Goal: Transaction & Acquisition: Purchase product/service

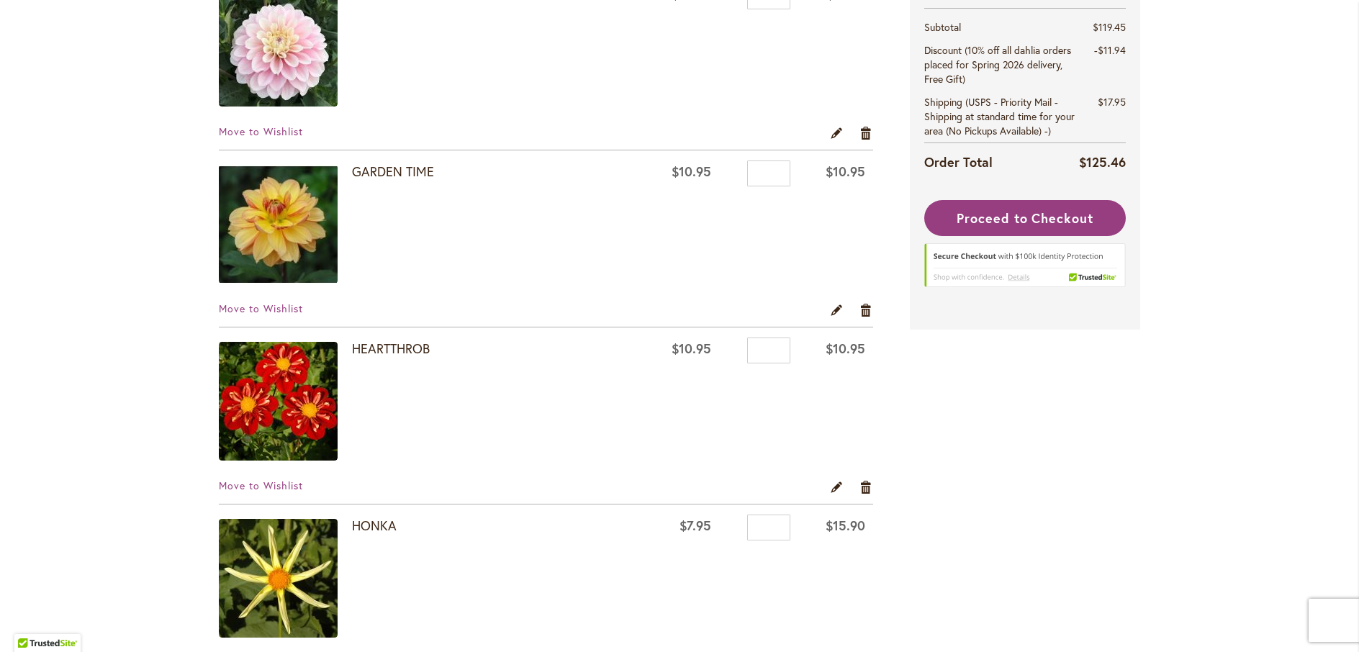
scroll to position [243, 0]
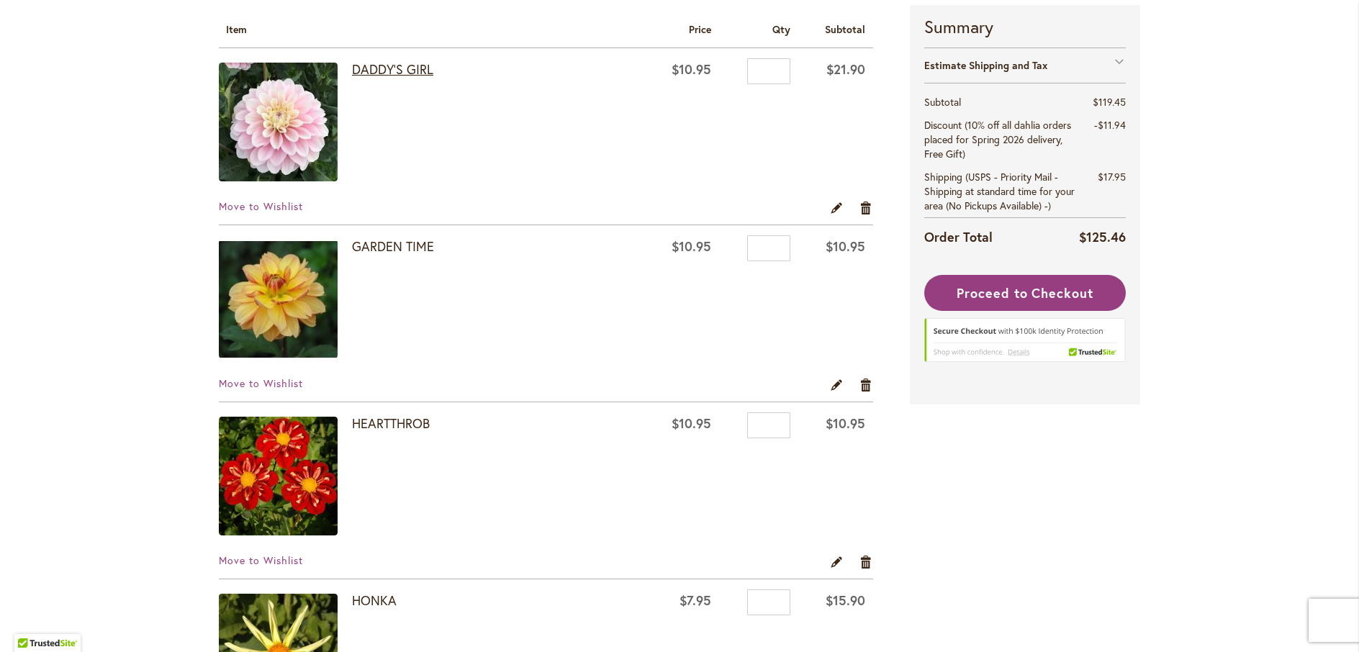
click at [377, 70] on link "DADDY'S GIRL" at bounding box center [392, 68] width 81 height 17
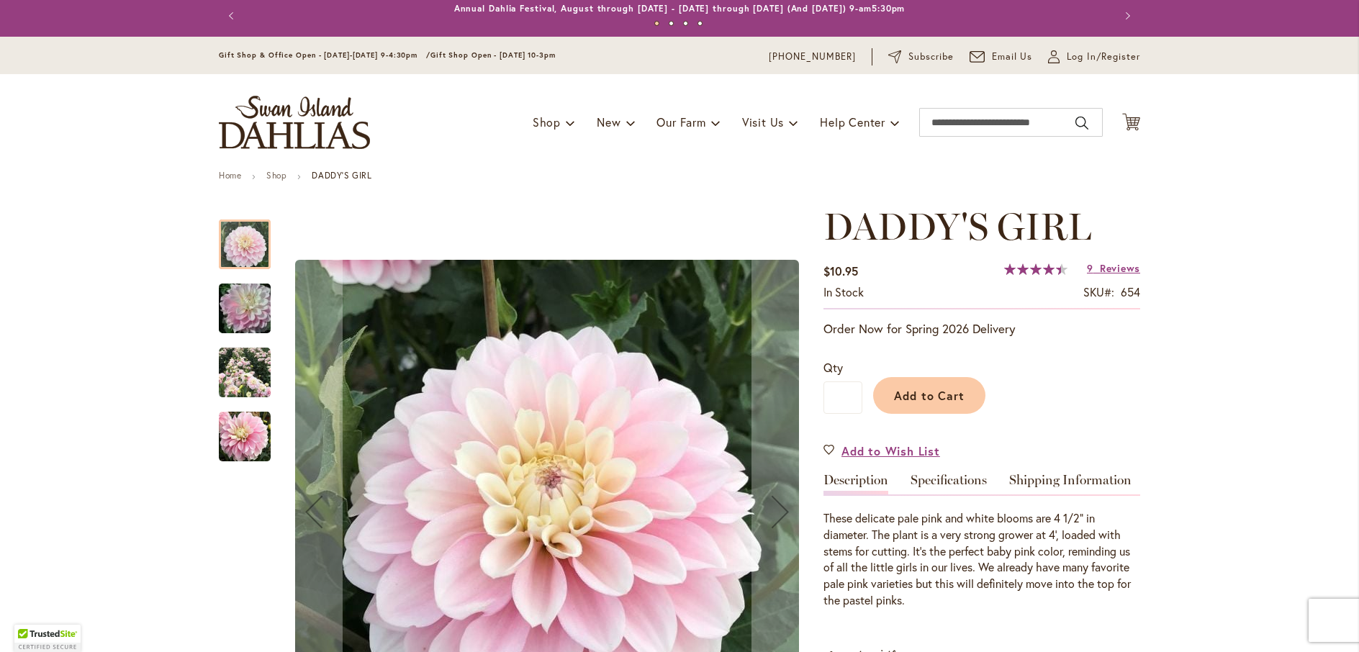
scroll to position [19, 0]
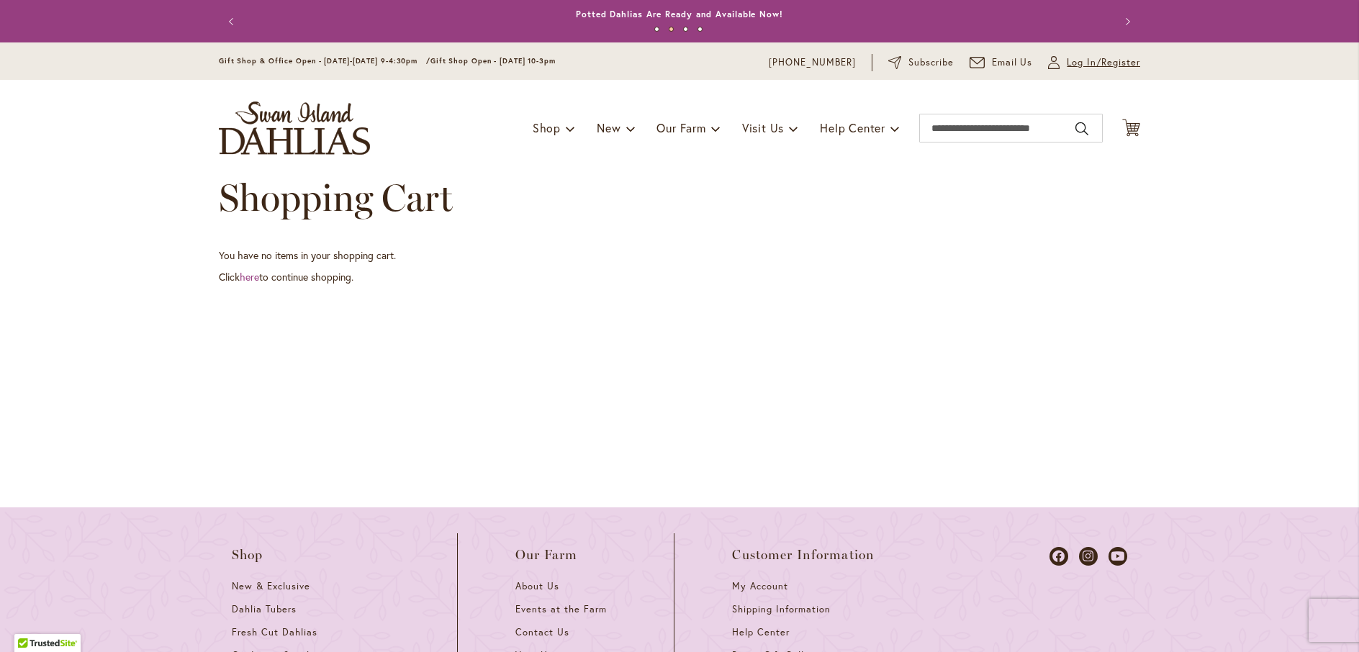
click at [1068, 67] on span "Log In/Register" at bounding box center [1103, 62] width 73 height 14
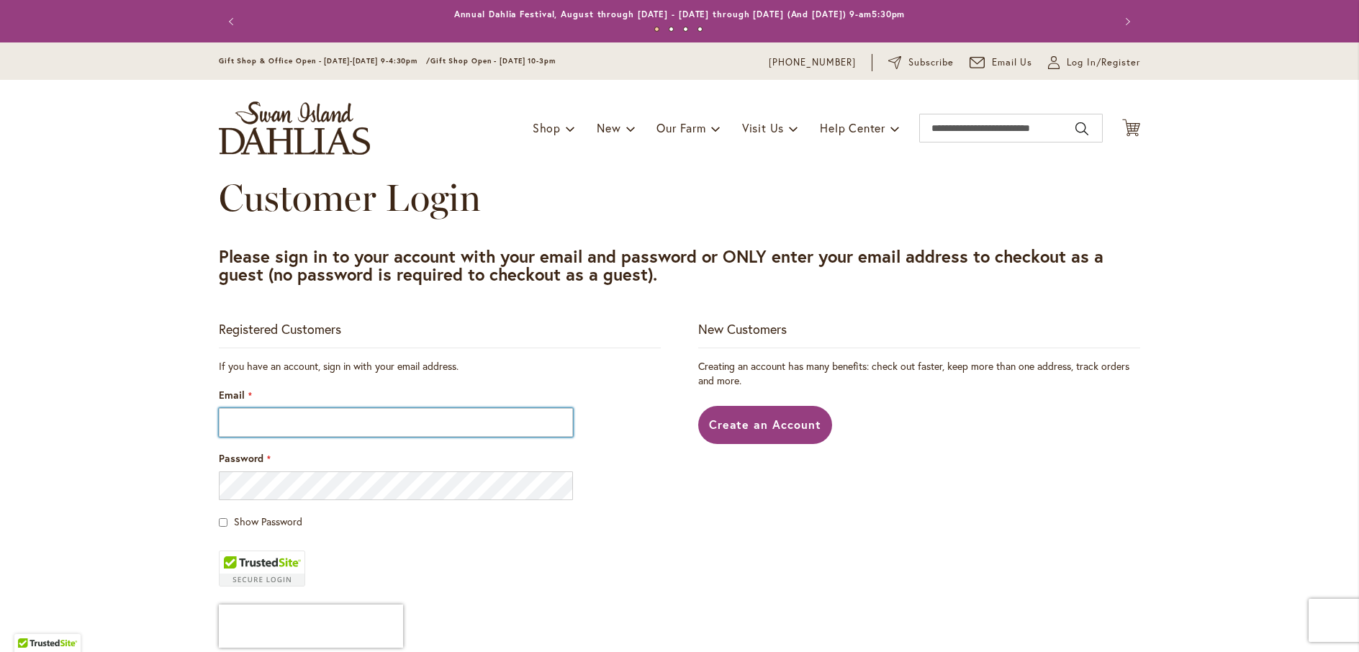
type input "**********"
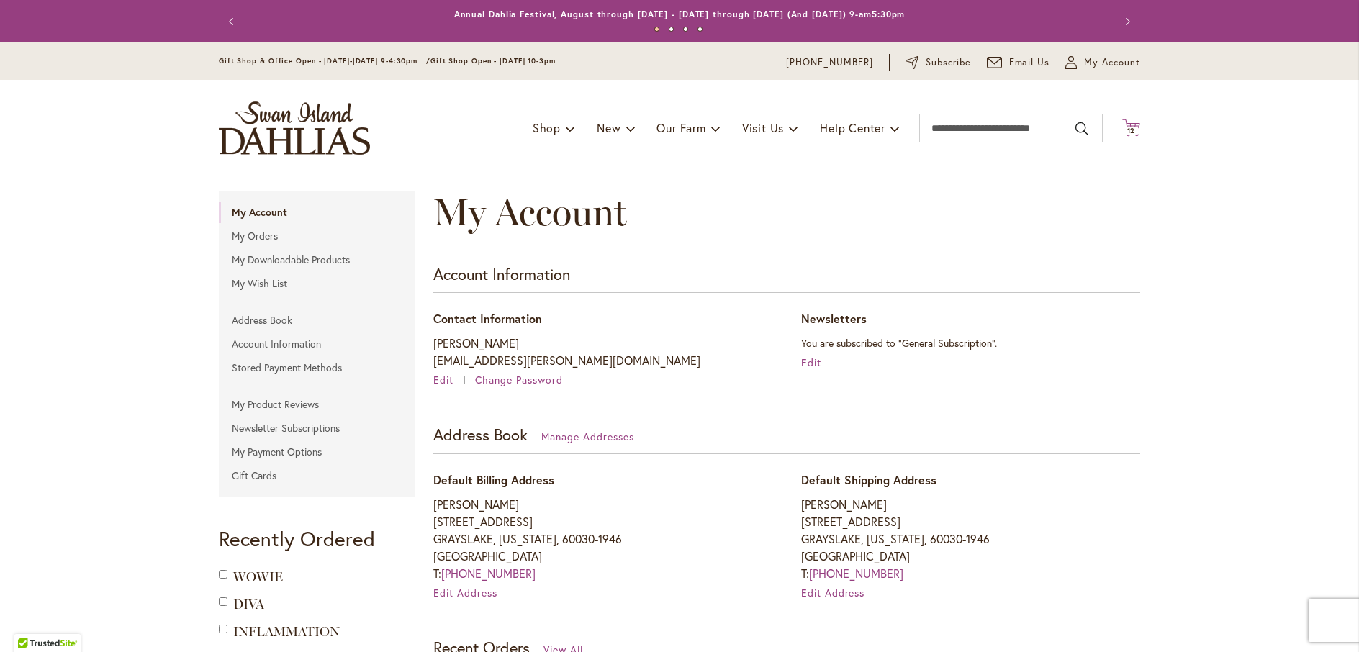
click at [1126, 134] on icon "Cart .cls-1 { fill: #231f20; }" at bounding box center [1131, 128] width 18 height 18
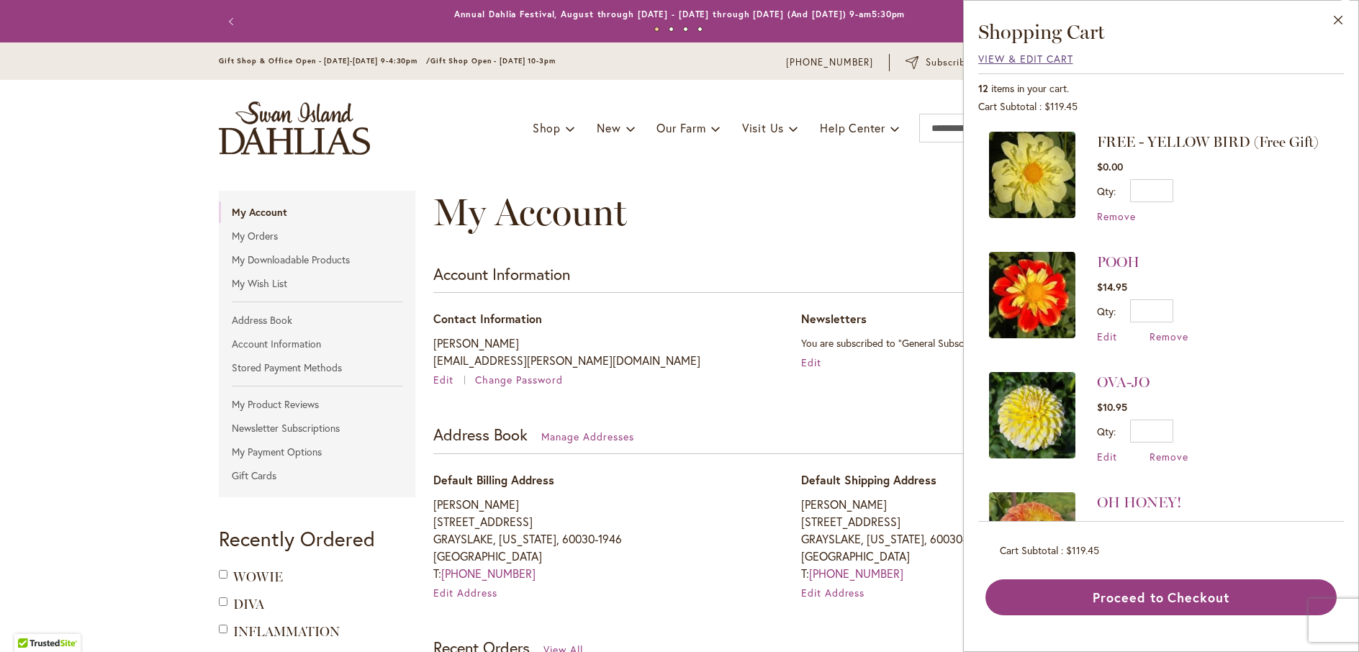
click at [1050, 64] on span "View & Edit Cart" at bounding box center [1025, 59] width 95 height 14
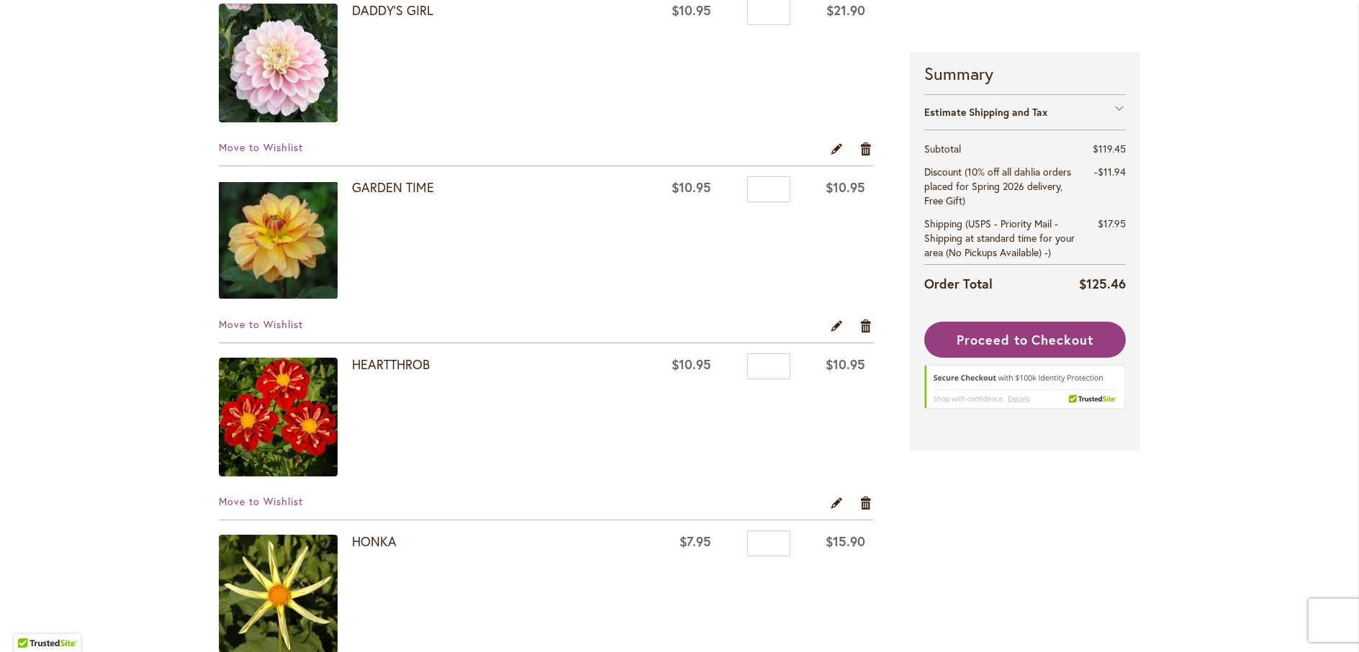
scroll to position [246, 0]
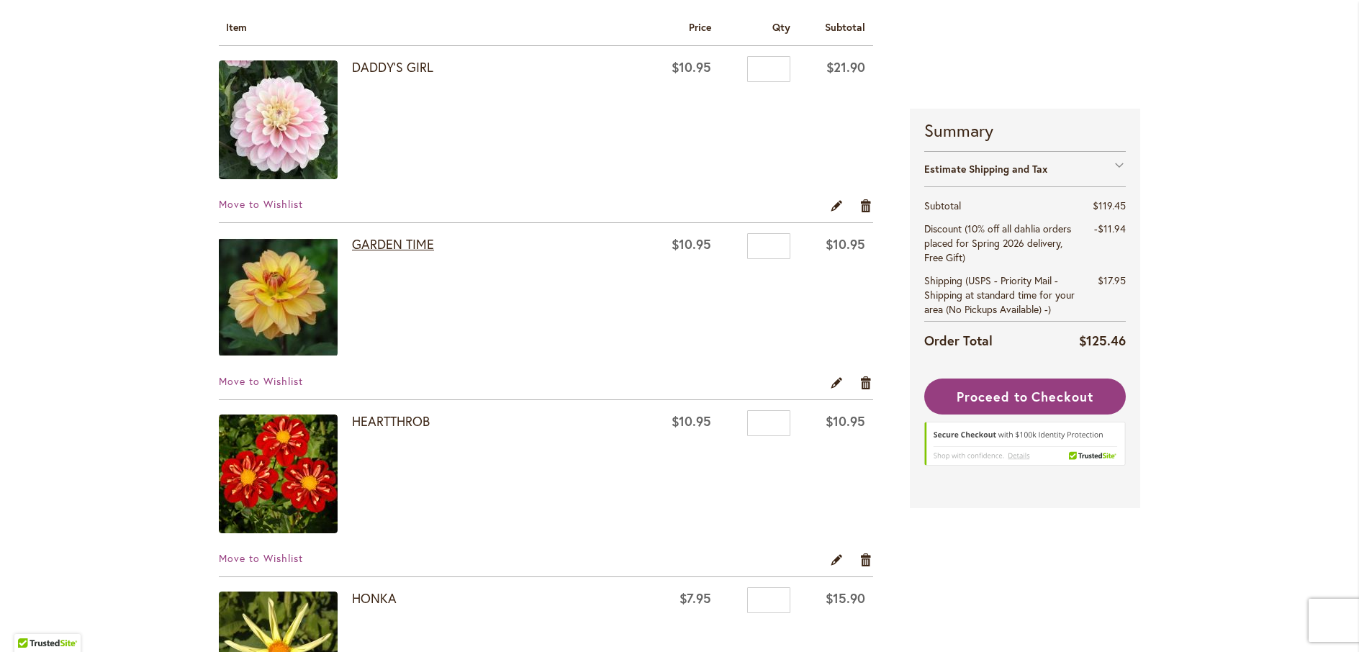
click at [384, 245] on link "GARDEN TIME" at bounding box center [393, 243] width 82 height 17
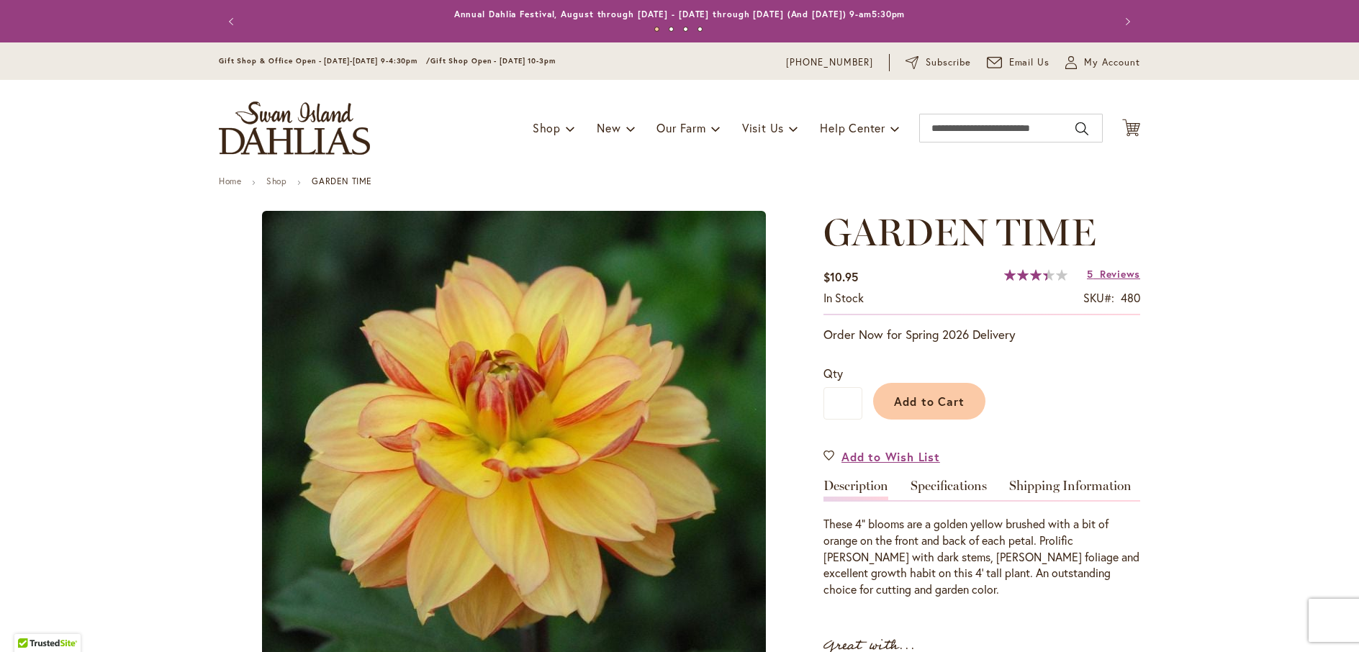
type input "*****"
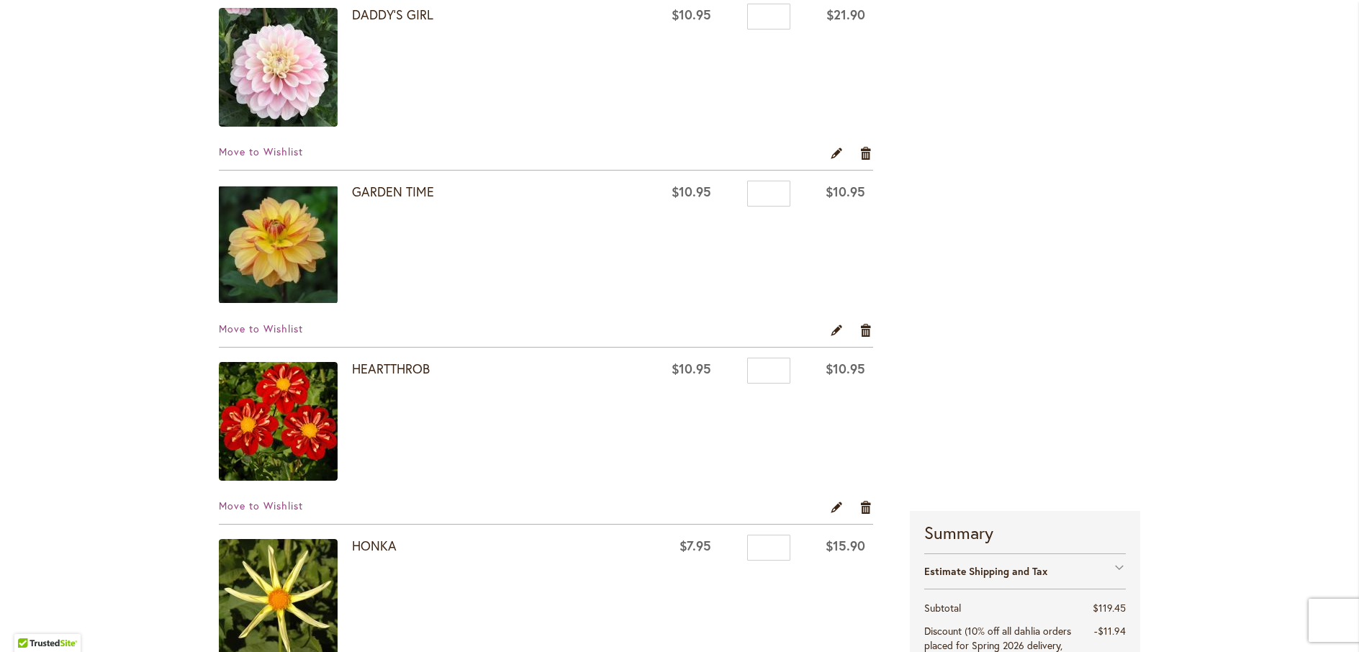
scroll to position [44, 0]
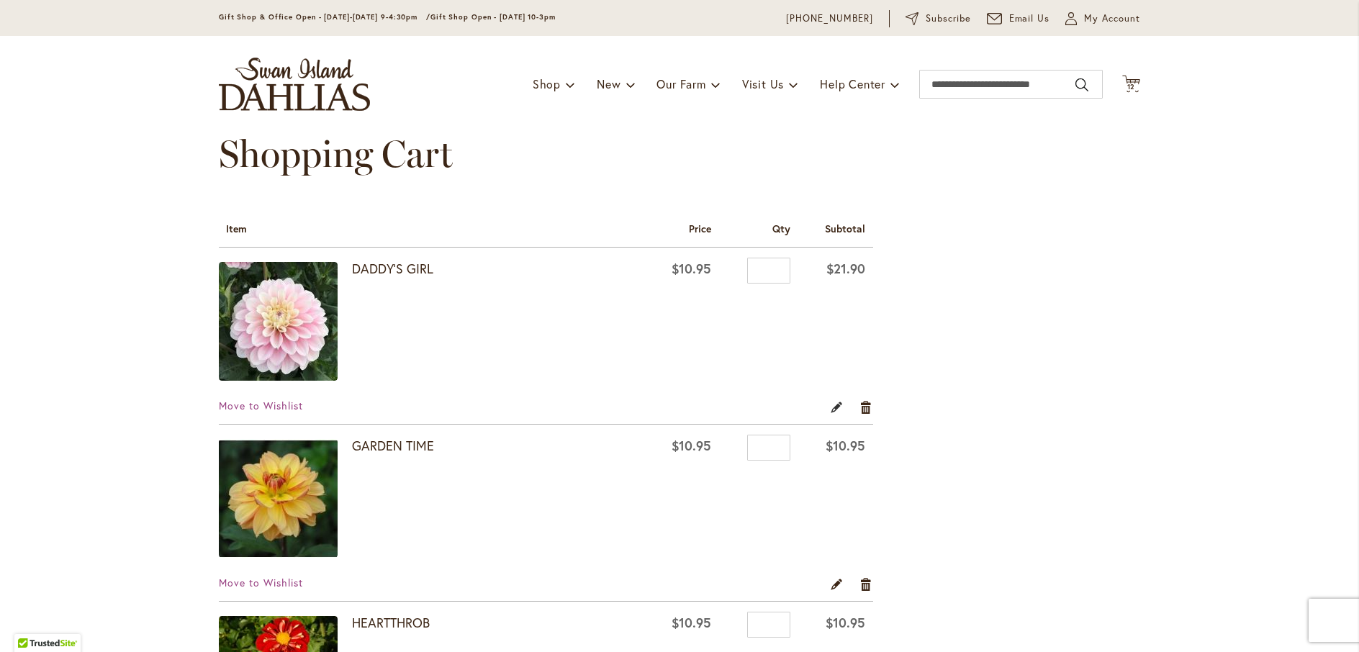
click at [834, 405] on link "Edit" at bounding box center [837, 407] width 14 height 16
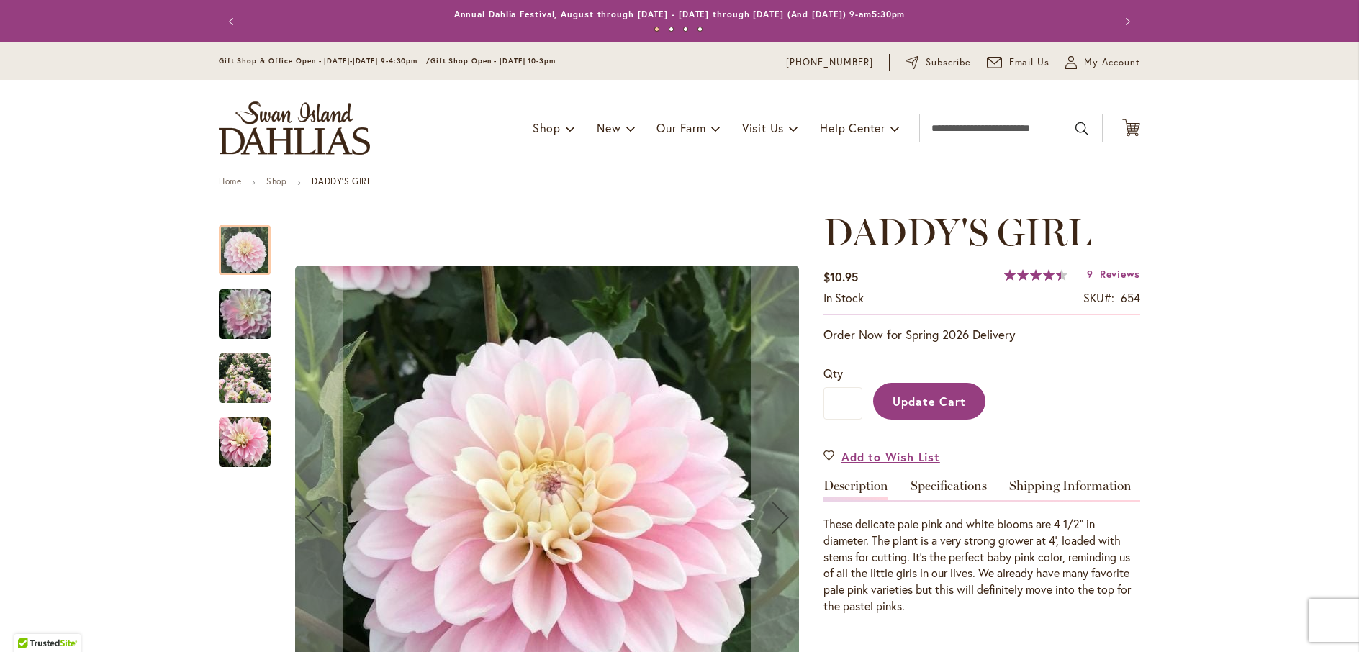
type input "*****"
click at [844, 405] on input "*" at bounding box center [843, 403] width 39 height 32
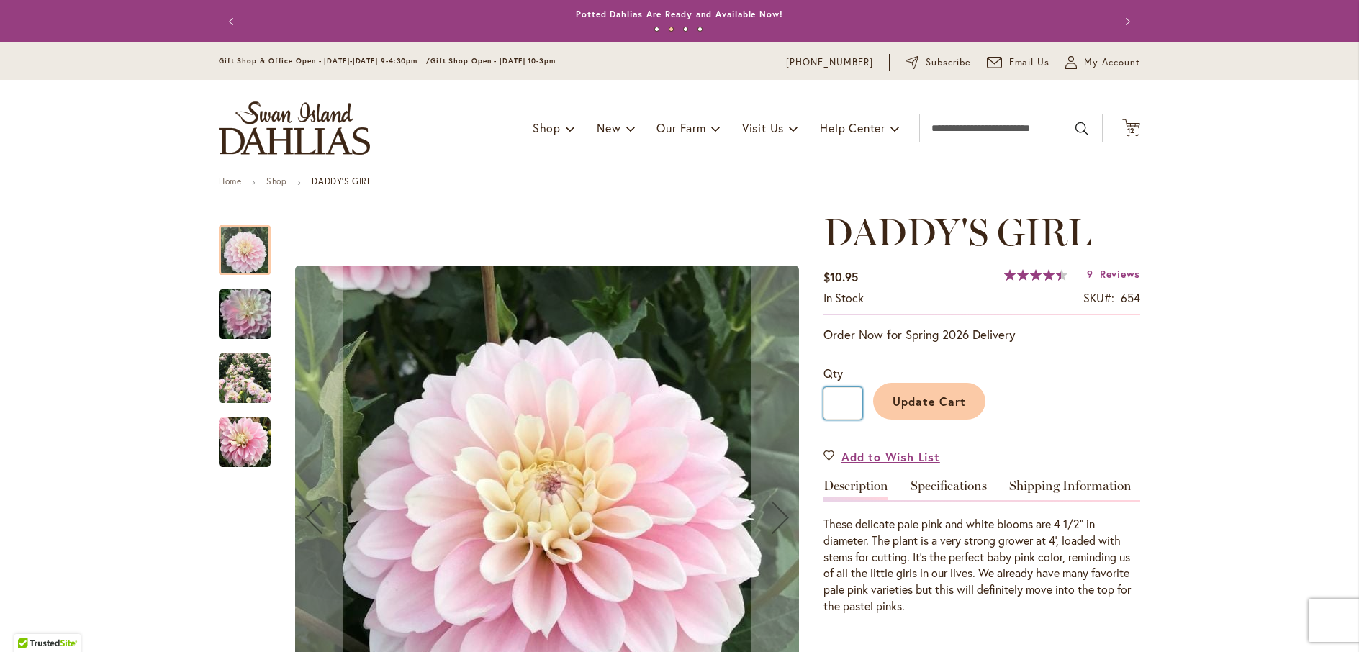
type input "*"
click at [935, 408] on button "Update Cart" at bounding box center [929, 401] width 112 height 37
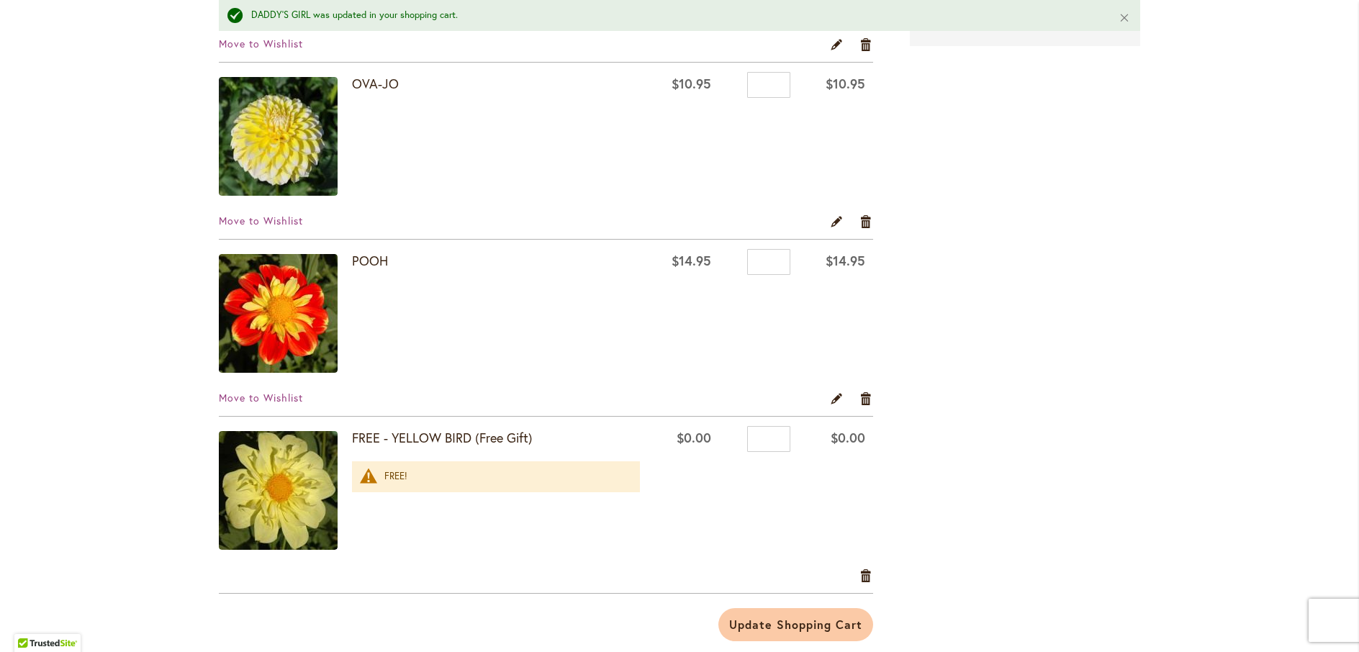
scroll to position [1516, 0]
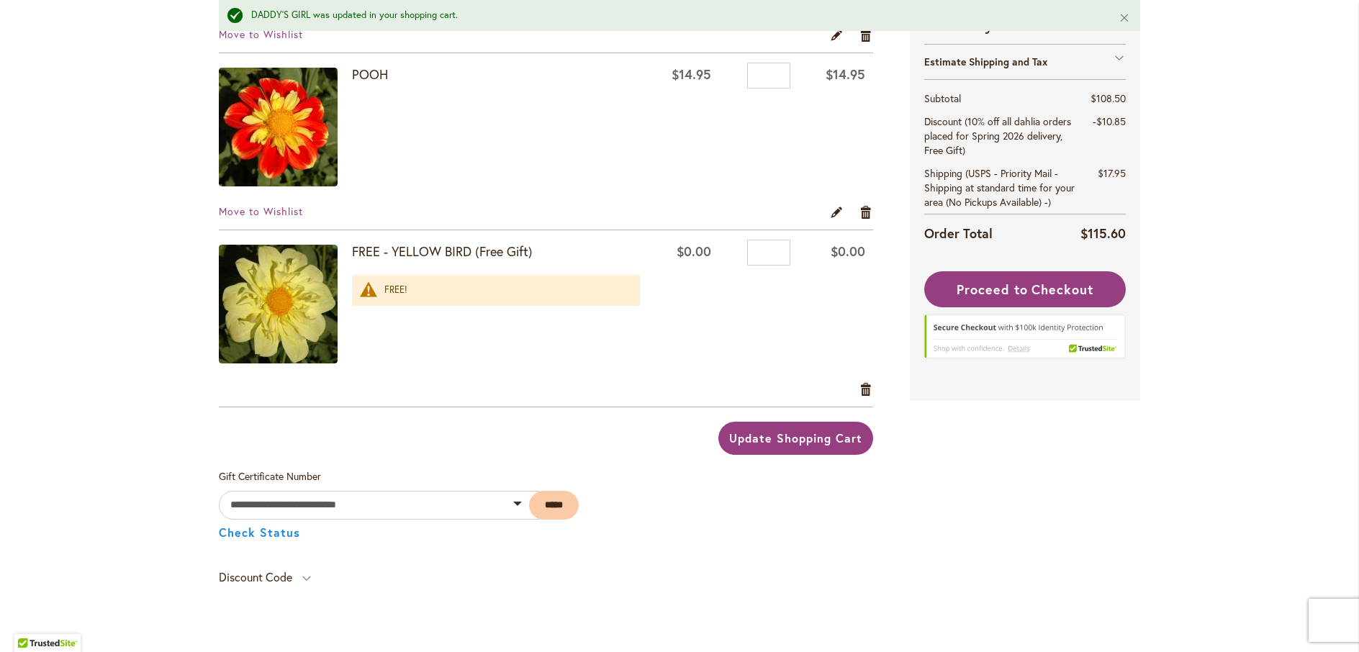
click at [787, 438] on span "Update Shopping Cart" at bounding box center [795, 438] width 132 height 15
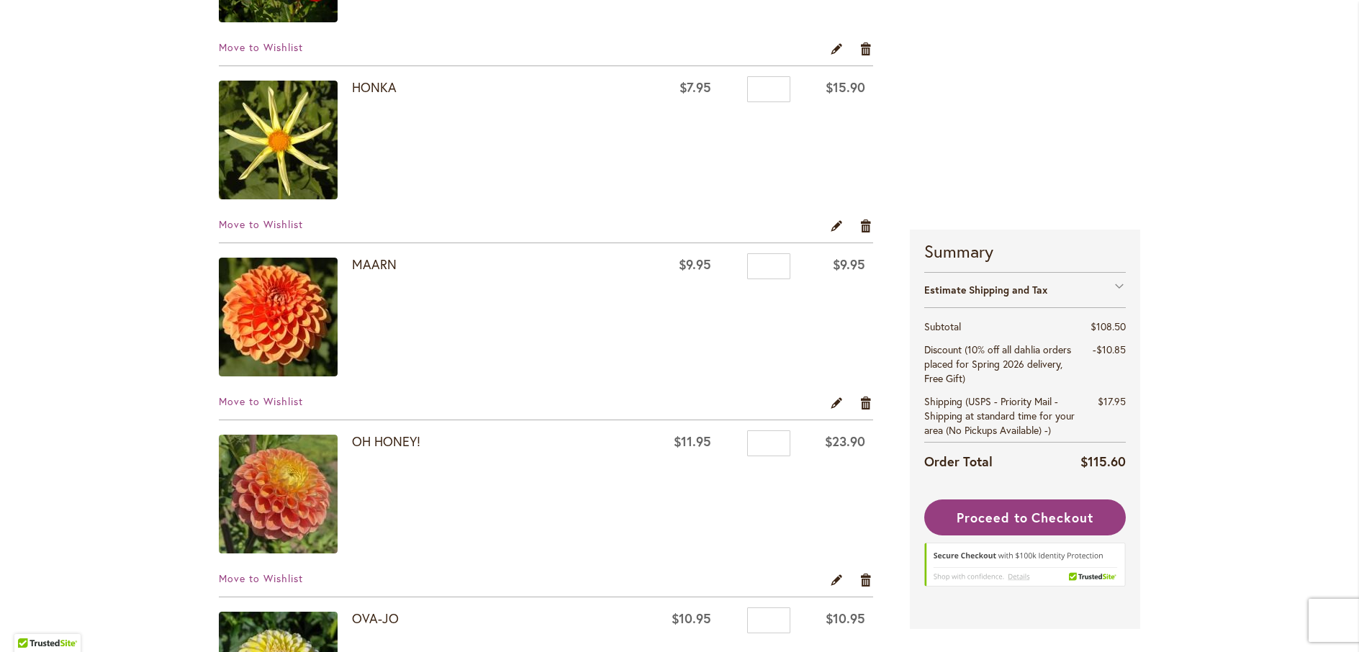
scroll to position [754, 0]
